Goal: Task Accomplishment & Management: Manage account settings

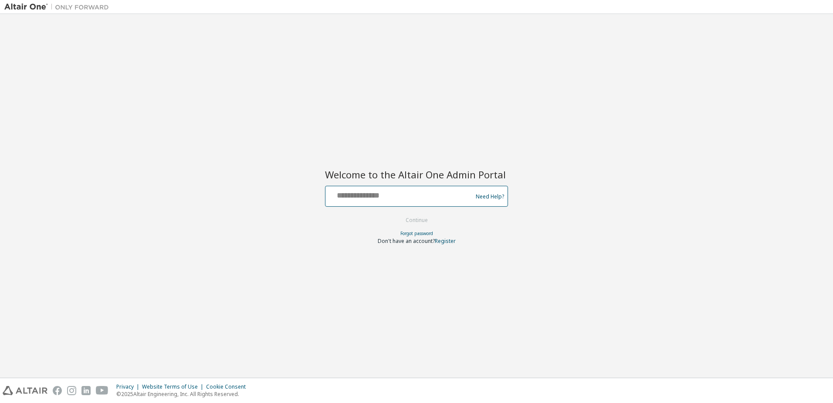
click at [414, 198] on input "text" at bounding box center [400, 194] width 143 height 13
type input "**********"
click at [397, 214] on button "Continue" at bounding box center [417, 220] width 41 height 13
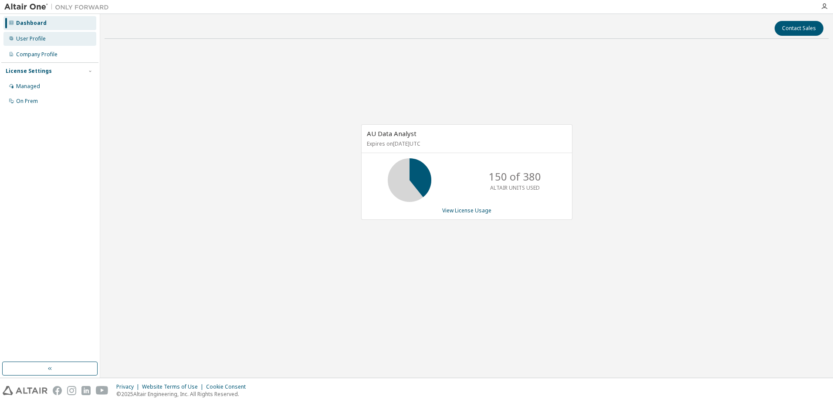
click at [33, 40] on div "User Profile" at bounding box center [31, 38] width 30 height 7
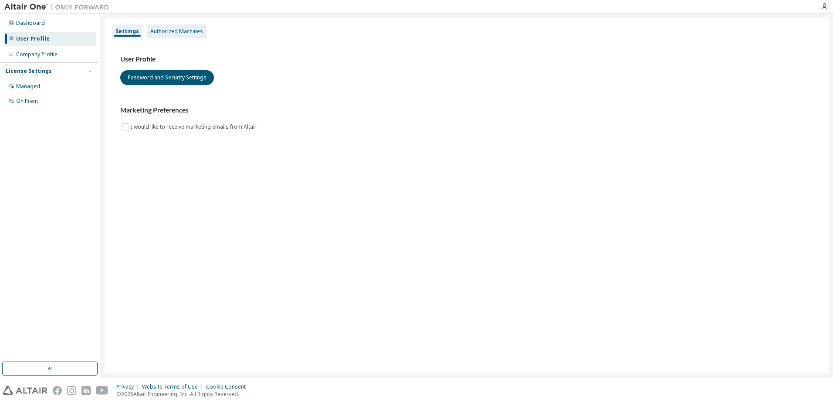
click at [188, 30] on div "Authorized Machines" at bounding box center [176, 31] width 53 height 7
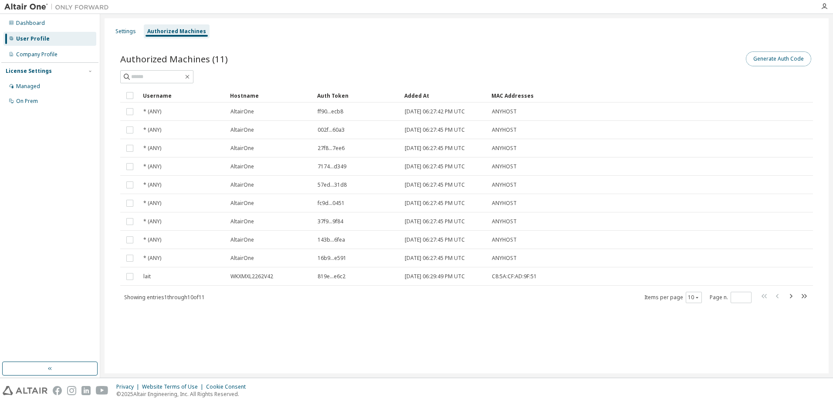
click at [788, 61] on button "Generate Auth Code" at bounding box center [778, 58] width 65 height 15
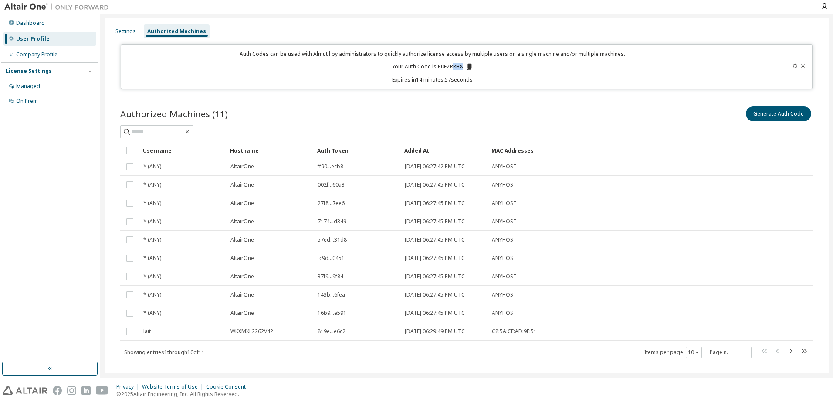
drag, startPoint x: 462, startPoint y: 67, endPoint x: 450, endPoint y: 67, distance: 12.2
click at [450, 67] on p "Your Auth Code is: P0FZRRH8" at bounding box center [432, 67] width 81 height 8
click at [465, 67] on icon at bounding box center [469, 67] width 8 height 8
click at [469, 66] on icon at bounding box center [469, 67] width 5 height 6
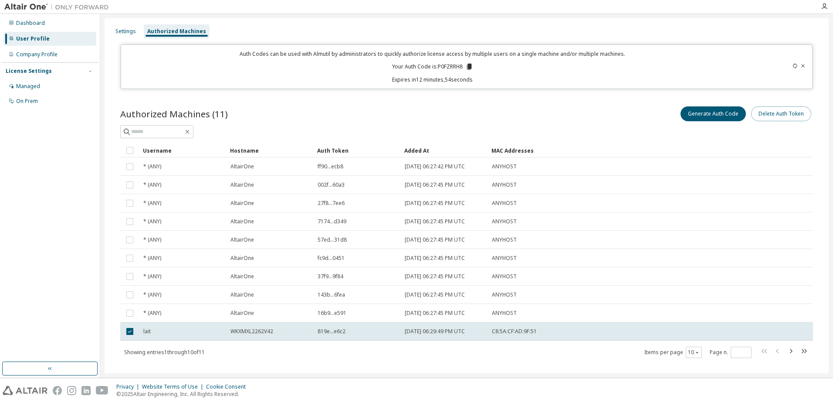
click at [789, 115] on button "Delete Auth Token" at bounding box center [781, 113] width 60 height 15
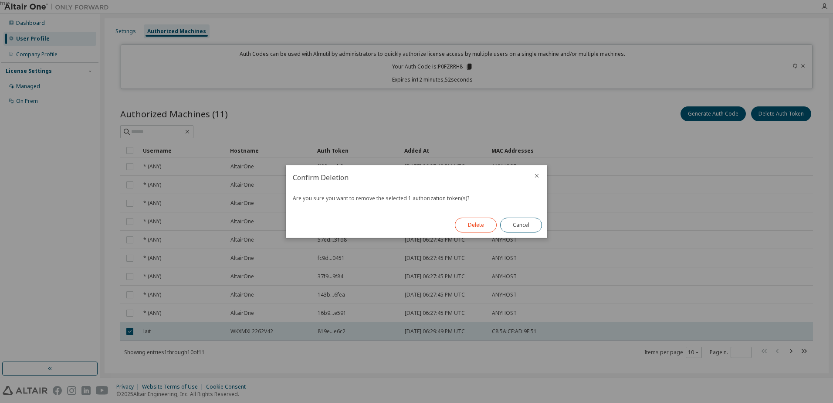
click at [470, 225] on button "Delete" at bounding box center [476, 224] width 42 height 15
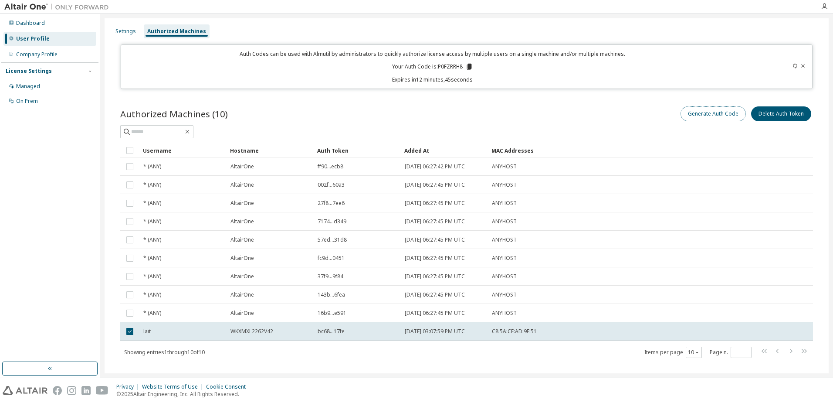
click at [715, 112] on button "Generate Auth Code" at bounding box center [713, 113] width 65 height 15
click at [717, 114] on button "Generate Auth Code" at bounding box center [713, 113] width 65 height 15
click at [707, 115] on button "Generate Auth Code" at bounding box center [713, 113] width 65 height 15
drag, startPoint x: 461, startPoint y: 66, endPoint x: 467, endPoint y: 67, distance: 6.2
click at [467, 67] on icon at bounding box center [469, 67] width 5 height 6
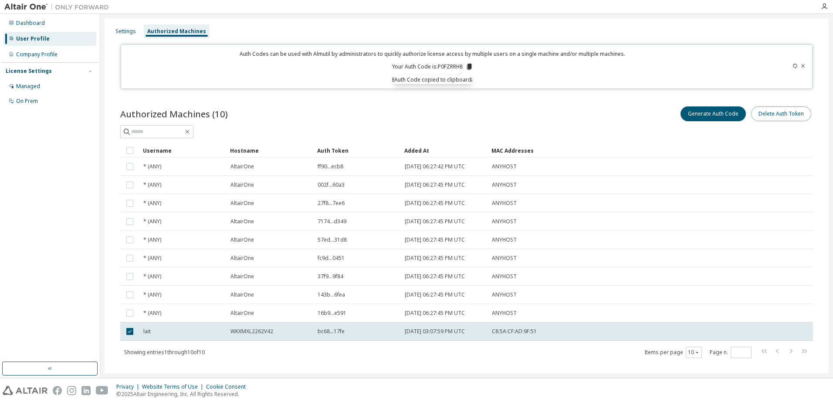
click at [776, 114] on button "Delete Auth Token" at bounding box center [781, 113] width 60 height 15
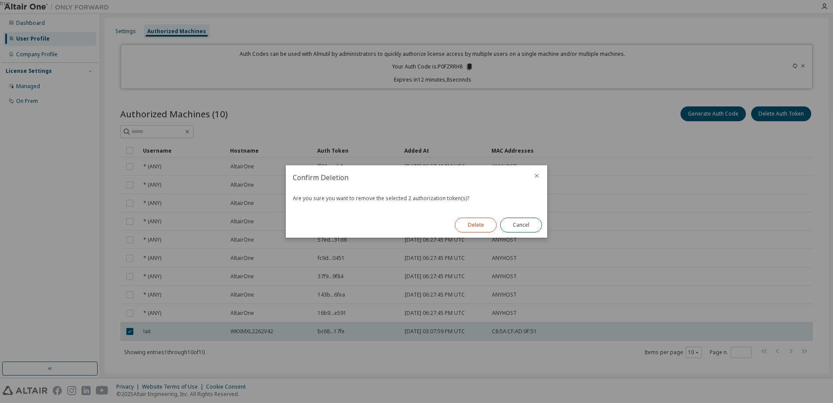
click at [472, 226] on button "Delete" at bounding box center [476, 224] width 42 height 15
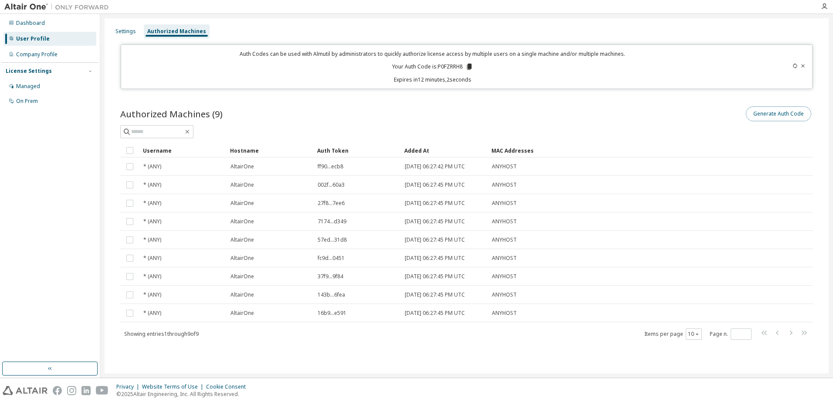
click at [783, 113] on button "Generate Auth Code" at bounding box center [778, 113] width 65 height 15
click at [120, 31] on div "Settings" at bounding box center [126, 31] width 20 height 7
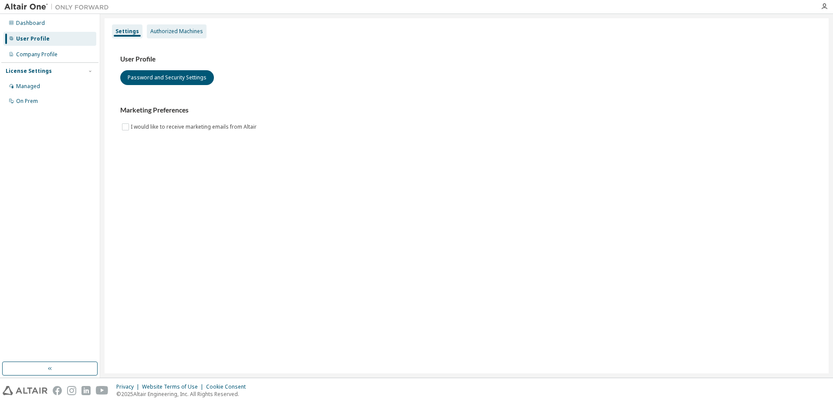
click at [156, 32] on div "Authorized Machines" at bounding box center [176, 31] width 53 height 7
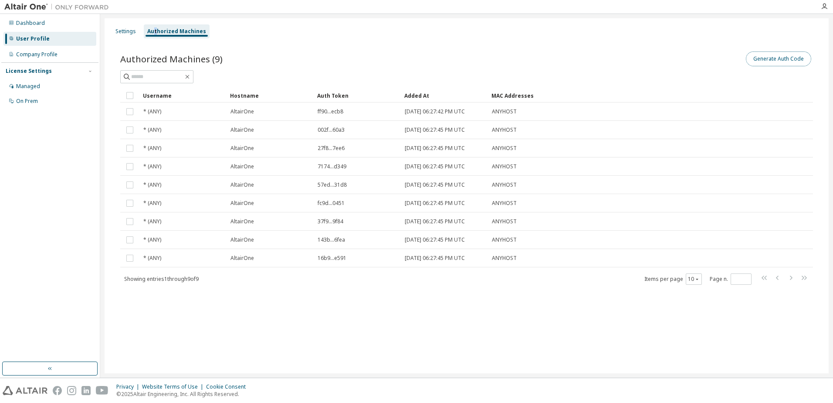
click at [784, 61] on button "Generate Auth Code" at bounding box center [778, 58] width 65 height 15
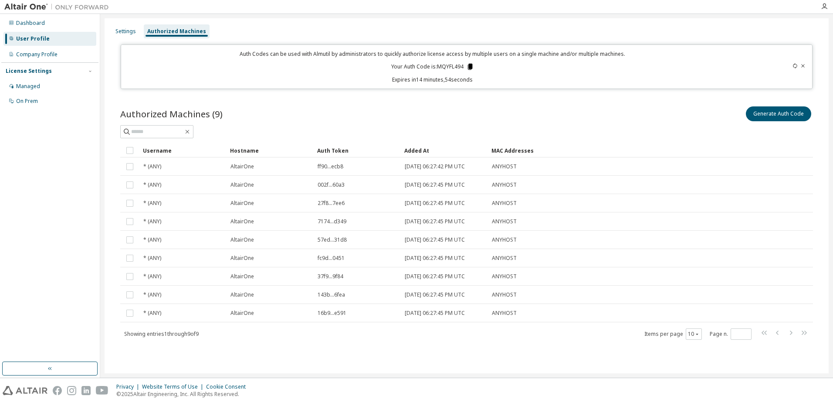
click at [470, 65] on icon at bounding box center [470, 67] width 5 height 6
click at [48, 22] on div "Dashboard" at bounding box center [49, 23] width 93 height 14
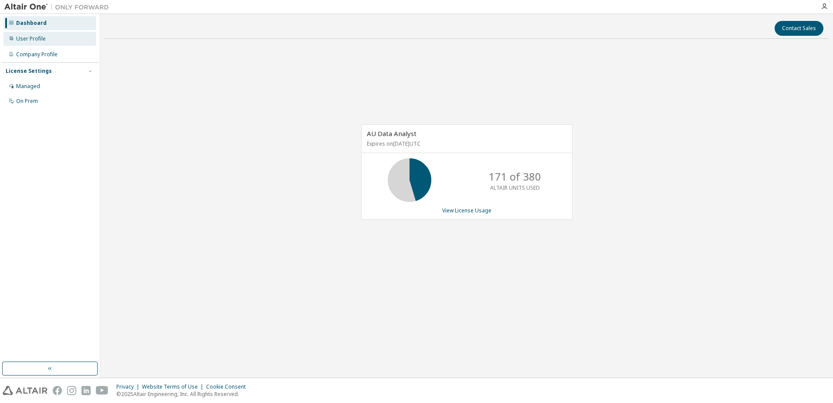
click at [47, 34] on div "User Profile" at bounding box center [49, 39] width 93 height 14
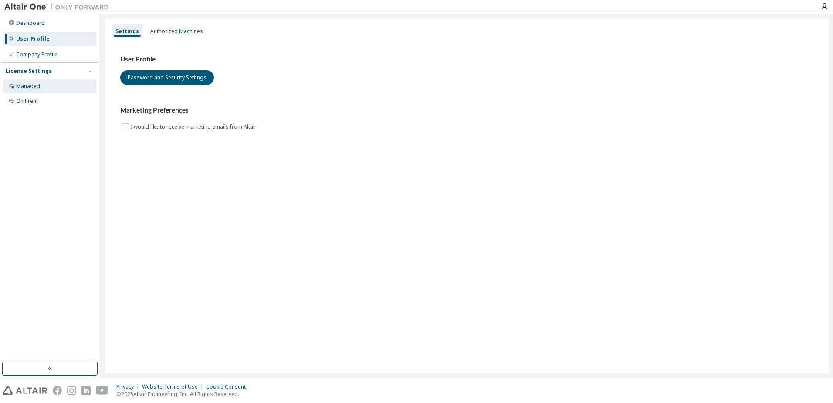
click at [68, 82] on div "Managed" at bounding box center [49, 86] width 93 height 14
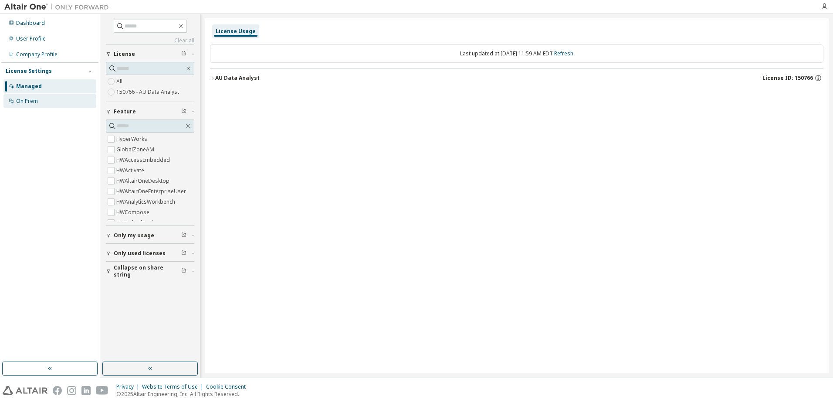
click at [44, 102] on div "On Prem" at bounding box center [49, 101] width 93 height 14
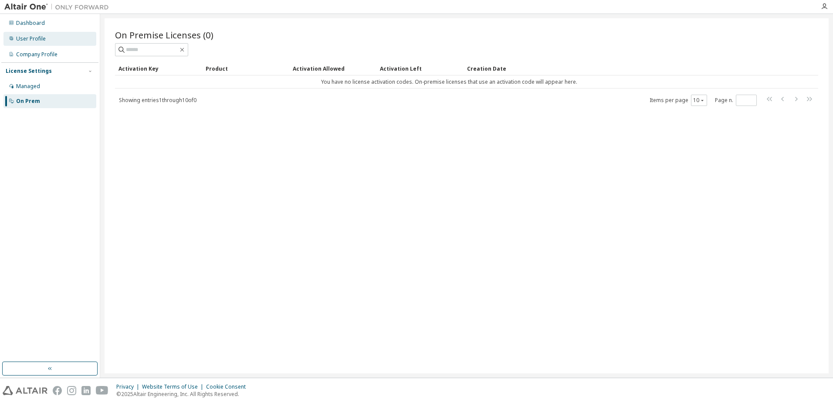
click at [65, 35] on div "User Profile" at bounding box center [49, 39] width 93 height 14
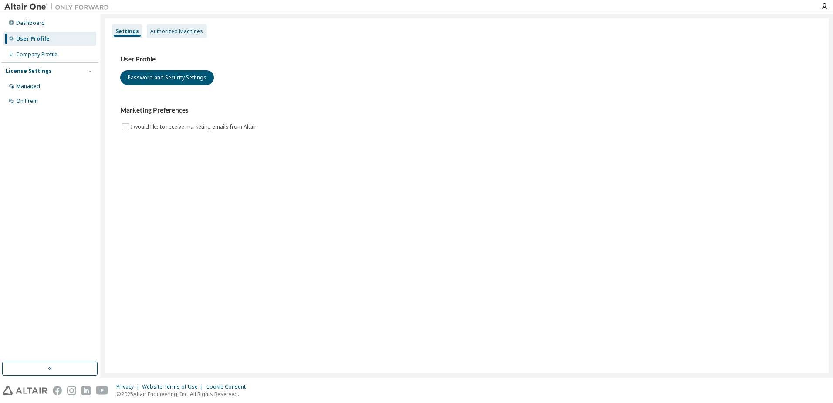
click at [159, 28] on div "Authorized Machines" at bounding box center [176, 31] width 53 height 7
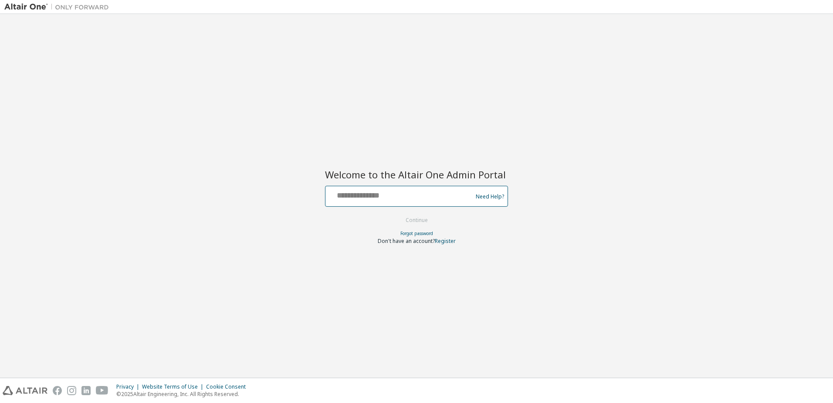
click at [383, 192] on input "text" at bounding box center [400, 194] width 143 height 13
type input "**********"
click at [397, 214] on button "Continue" at bounding box center [417, 220] width 41 height 13
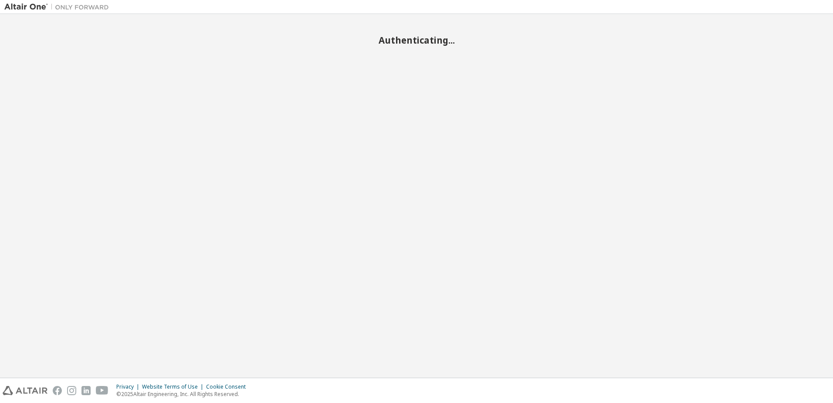
click at [287, 133] on div "Authenticating..." at bounding box center [416, 195] width 825 height 355
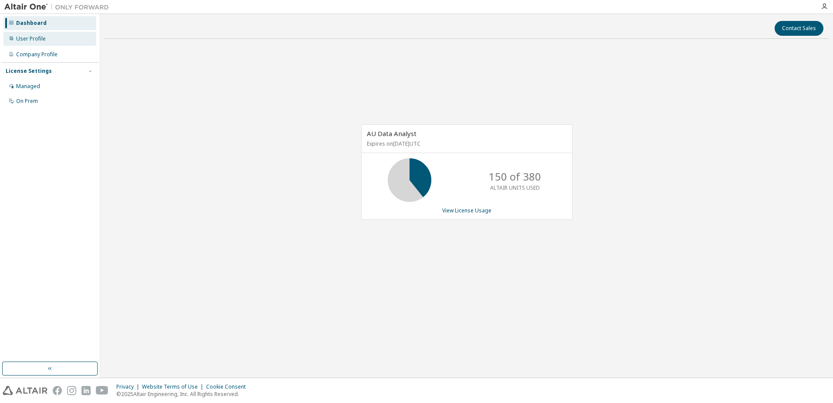
click at [43, 35] on div "User Profile" at bounding box center [31, 38] width 30 height 7
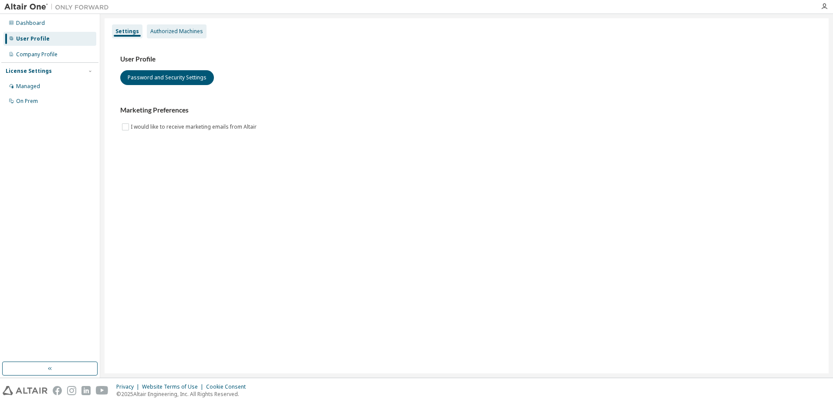
click at [180, 28] on div "Authorized Machines" at bounding box center [176, 31] width 53 height 7
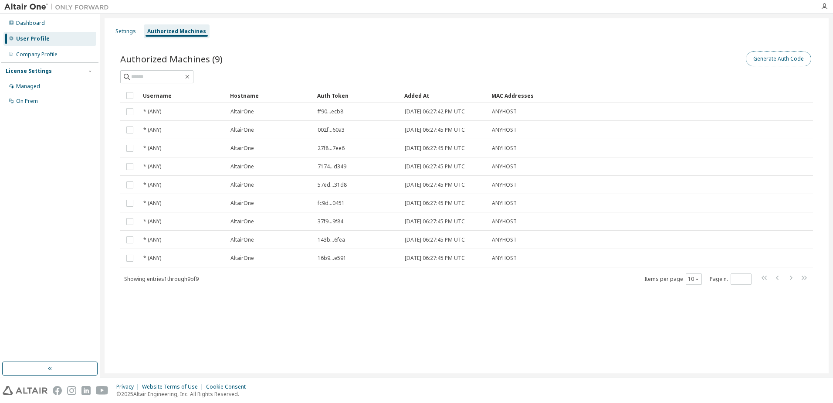
click at [785, 57] on button "Generate Auth Code" at bounding box center [778, 58] width 65 height 15
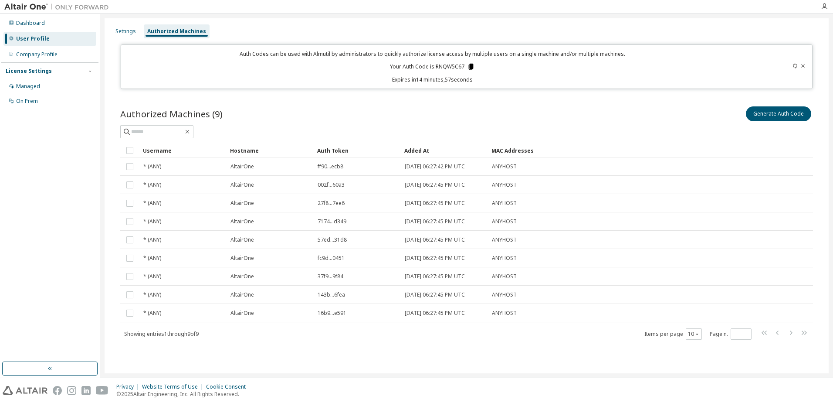
click at [472, 66] on icon at bounding box center [471, 67] width 5 height 6
